Goal: Book appointment/travel/reservation

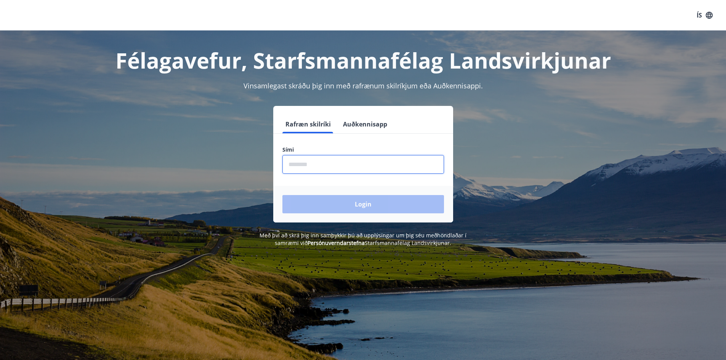
click at [358, 164] on input "phone" at bounding box center [364, 164] width 162 height 19
type input "********"
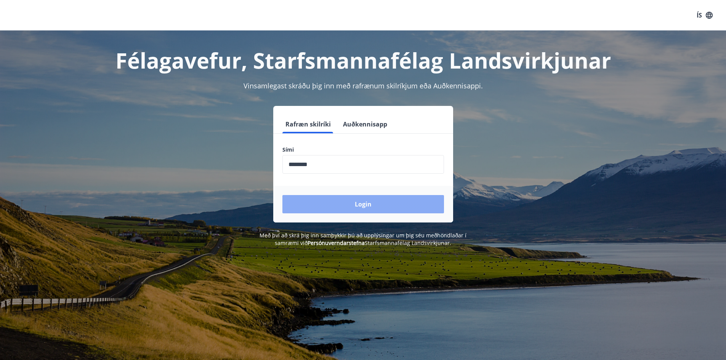
click at [358, 204] on button "Login" at bounding box center [364, 204] width 162 height 18
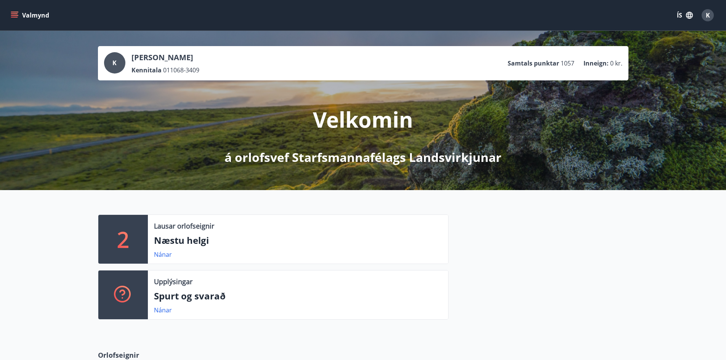
click at [16, 18] on icon "menu" at bounding box center [15, 15] width 8 height 8
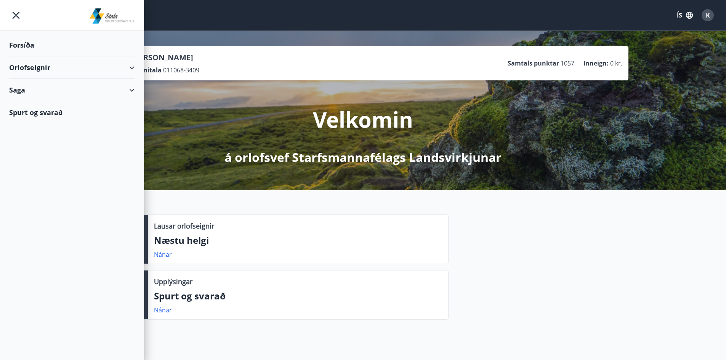
click at [37, 68] on div "Orlofseignir" at bounding box center [71, 67] width 125 height 22
click at [38, 89] on div "Framboð" at bounding box center [71, 87] width 113 height 16
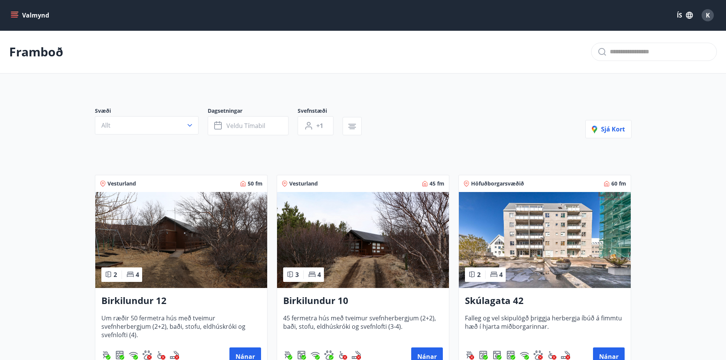
click at [570, 251] on img at bounding box center [545, 240] width 172 height 96
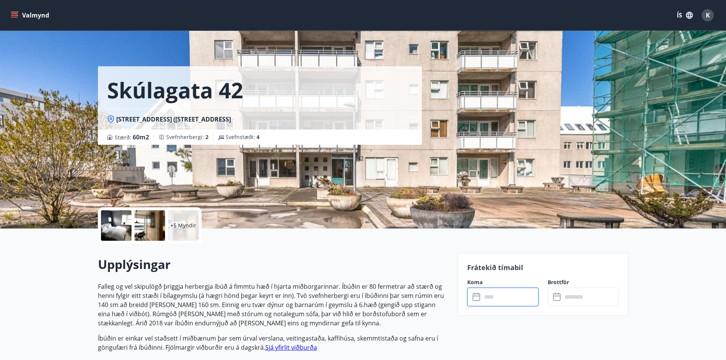
click at [504, 301] on input "text" at bounding box center [510, 297] width 57 height 19
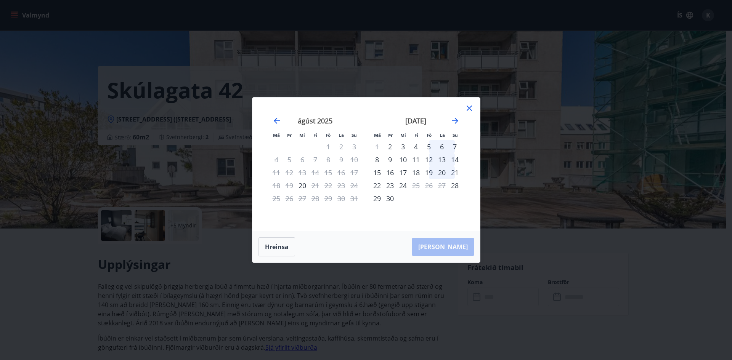
click at [474, 110] on icon at bounding box center [469, 108] width 9 height 9
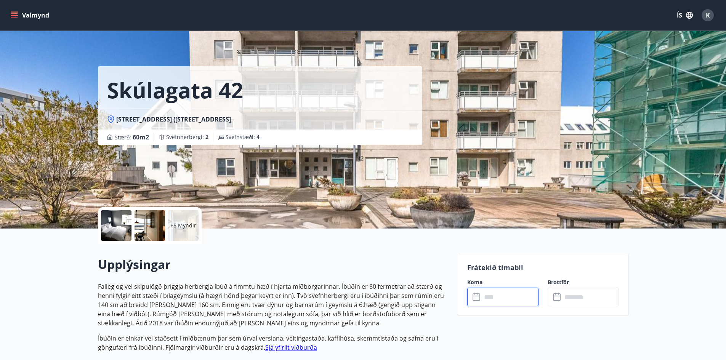
click at [503, 299] on input "text" at bounding box center [510, 297] width 57 height 19
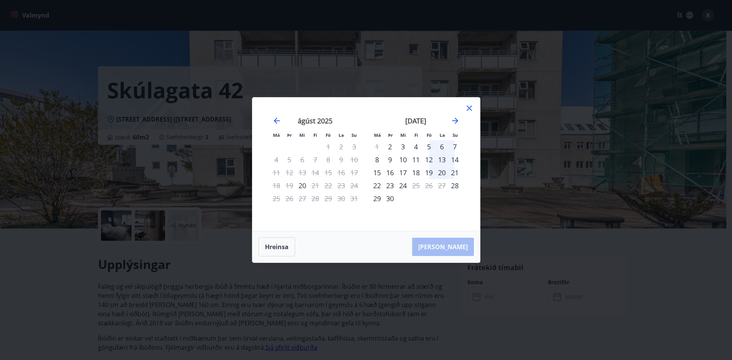
click at [470, 108] on icon at bounding box center [469, 108] width 9 height 9
